Goal: Transaction & Acquisition: Obtain resource

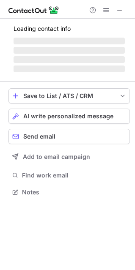
scroll to position [205, 135]
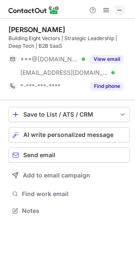
click at [117, 14] on span at bounding box center [119, 10] width 7 height 7
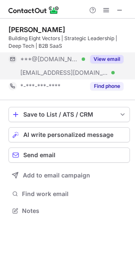
click at [115, 56] on button "View email" at bounding box center [106, 59] width 33 height 8
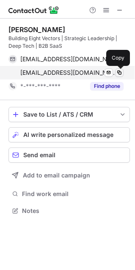
click at [118, 73] on span at bounding box center [119, 72] width 7 height 7
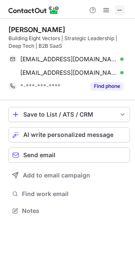
click at [122, 8] on span at bounding box center [119, 10] width 7 height 7
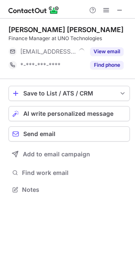
scroll to position [4, 4]
